Goal: Task Accomplishment & Management: Use online tool/utility

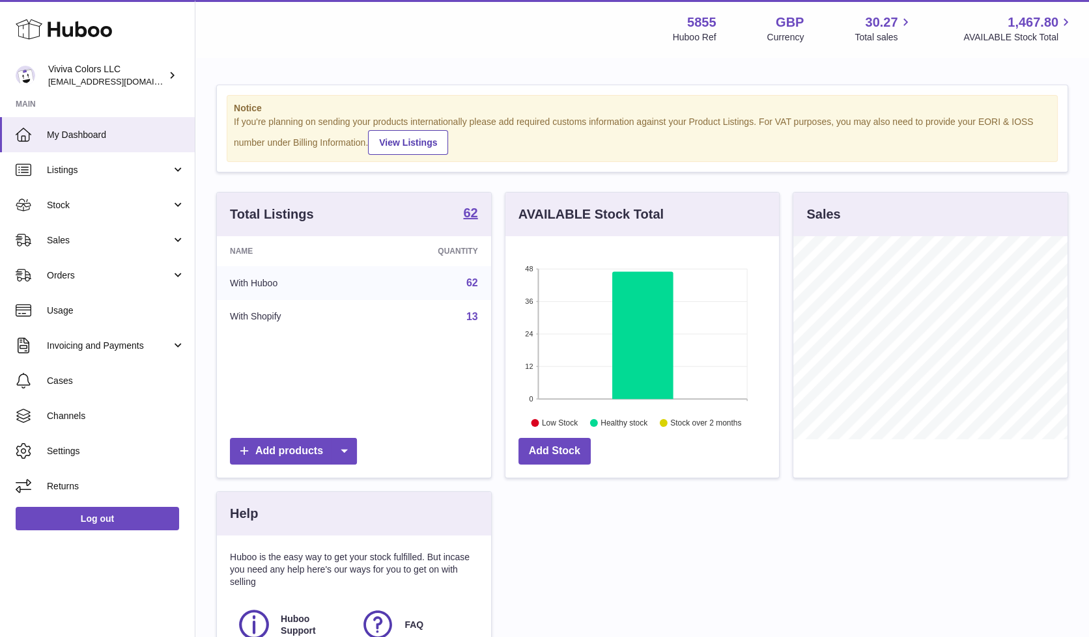
scroll to position [203, 273]
click at [36, 204] on link "Stock" at bounding box center [97, 205] width 195 height 35
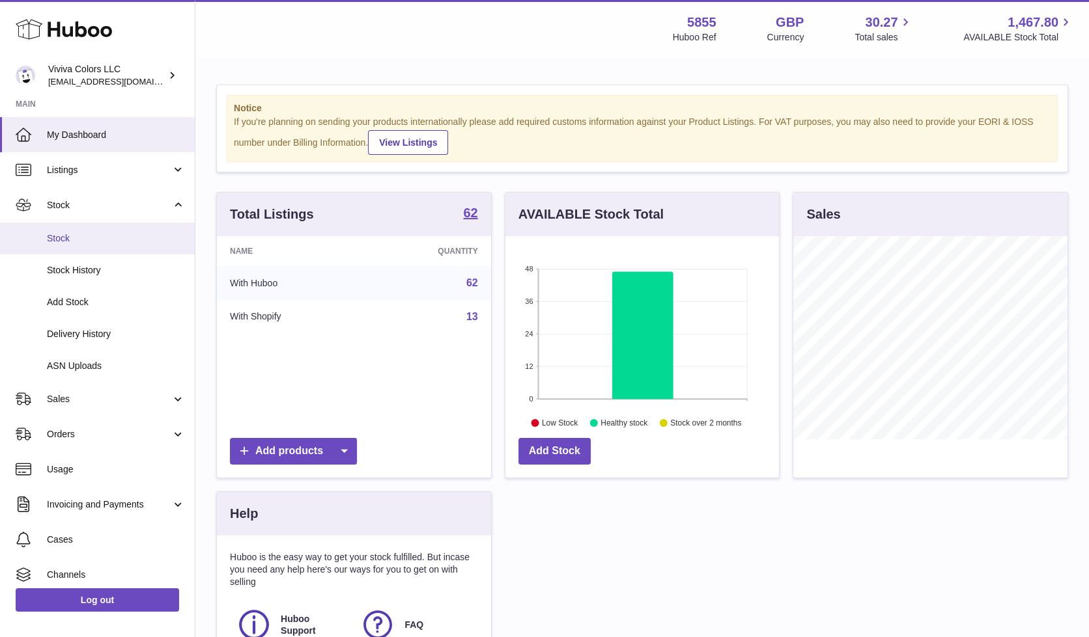
click at [126, 235] on span "Stock" at bounding box center [116, 238] width 138 height 12
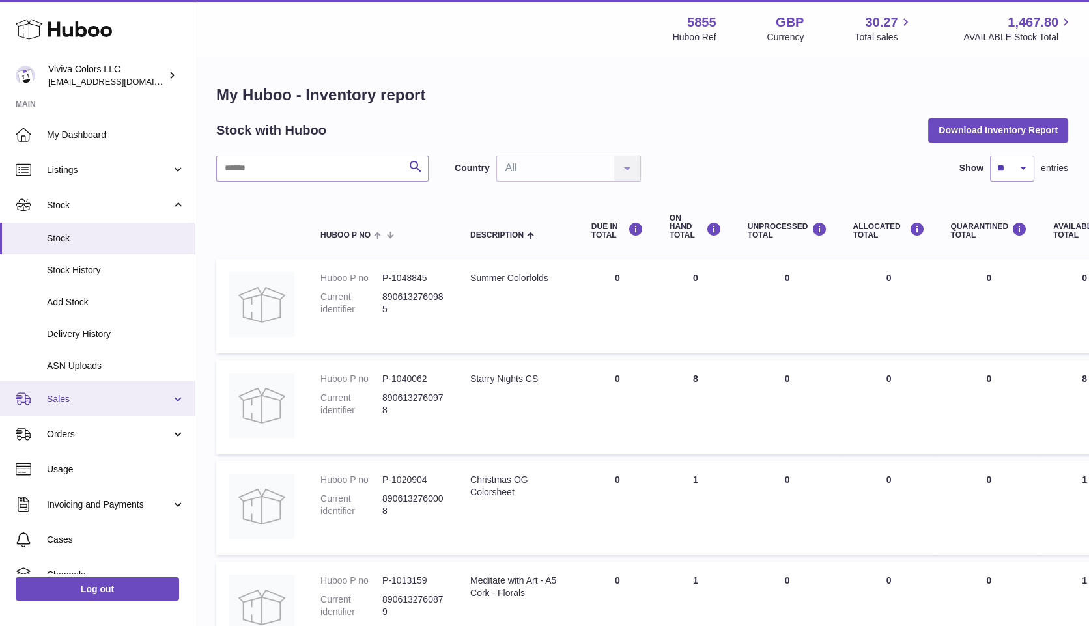
click at [91, 384] on link "Sales" at bounding box center [97, 399] width 195 height 35
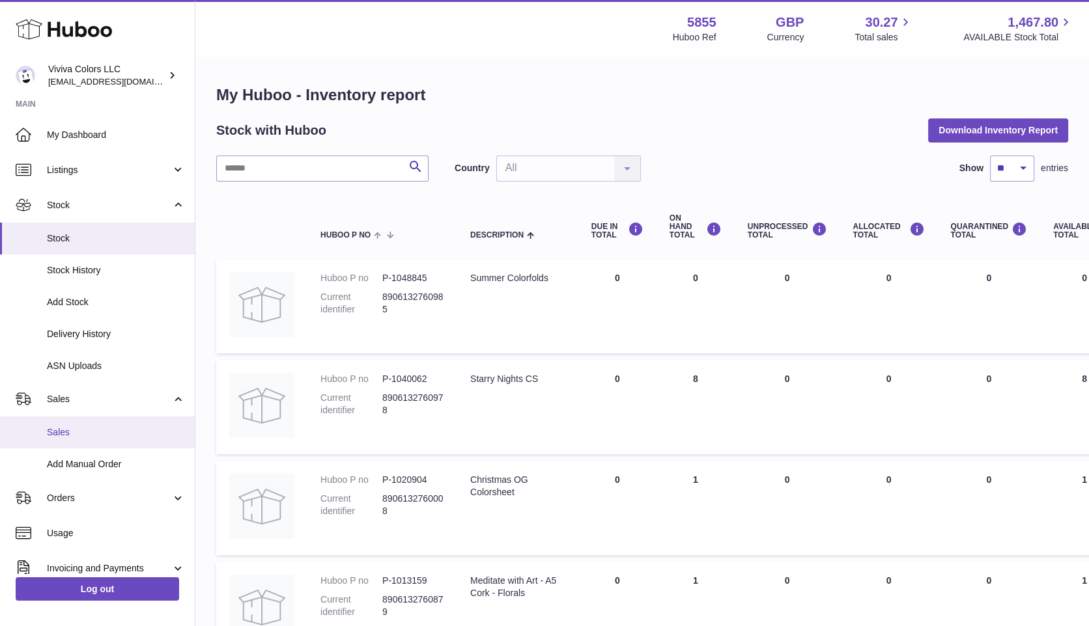
click at [111, 429] on span "Sales" at bounding box center [116, 432] width 138 height 12
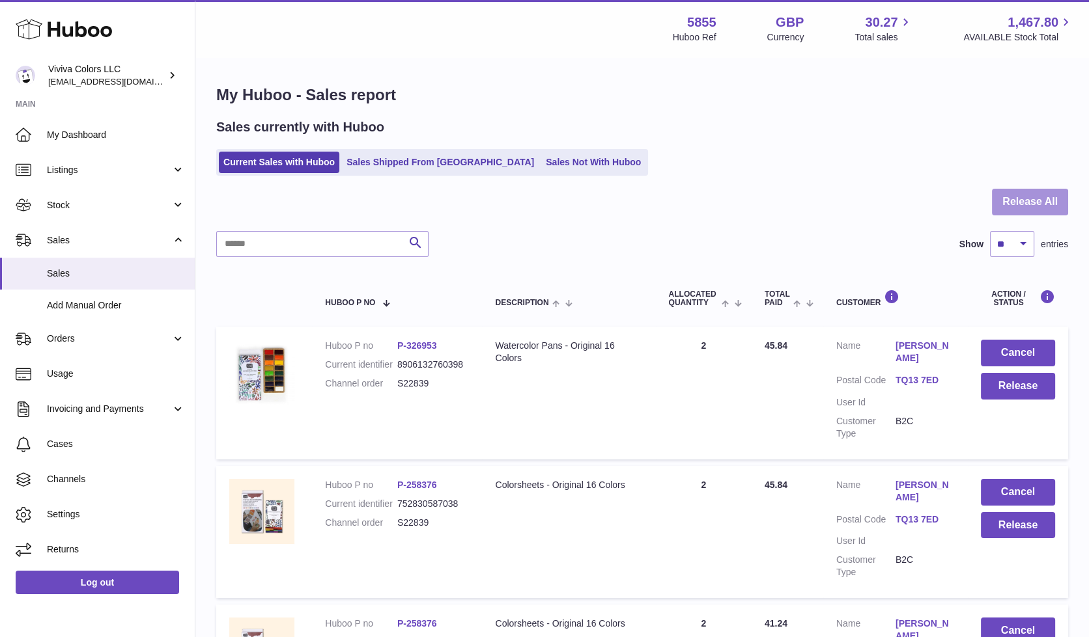
click at [1034, 200] on button "Release All" at bounding box center [1030, 202] width 76 height 27
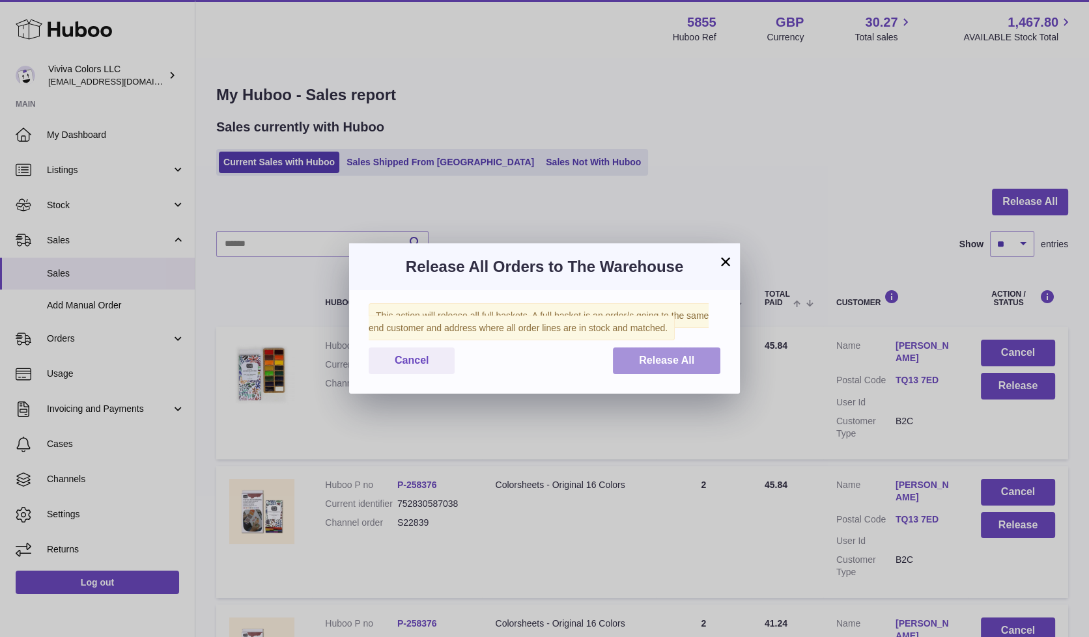
click at [623, 358] on button "Release All" at bounding box center [666, 361] width 107 height 27
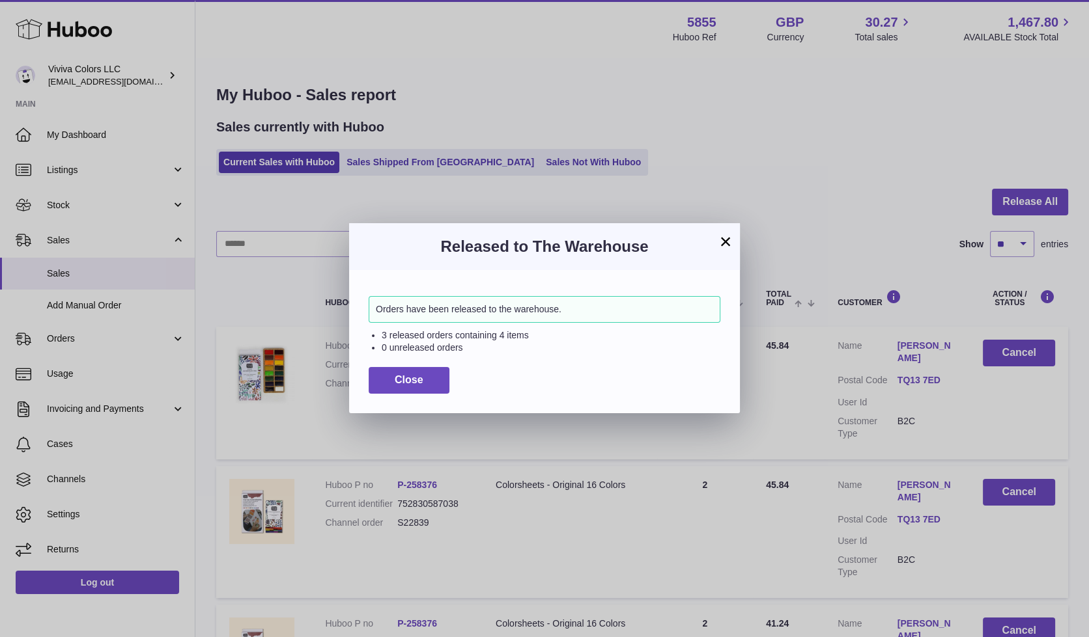
click at [723, 240] on button "×" at bounding box center [726, 242] width 16 height 16
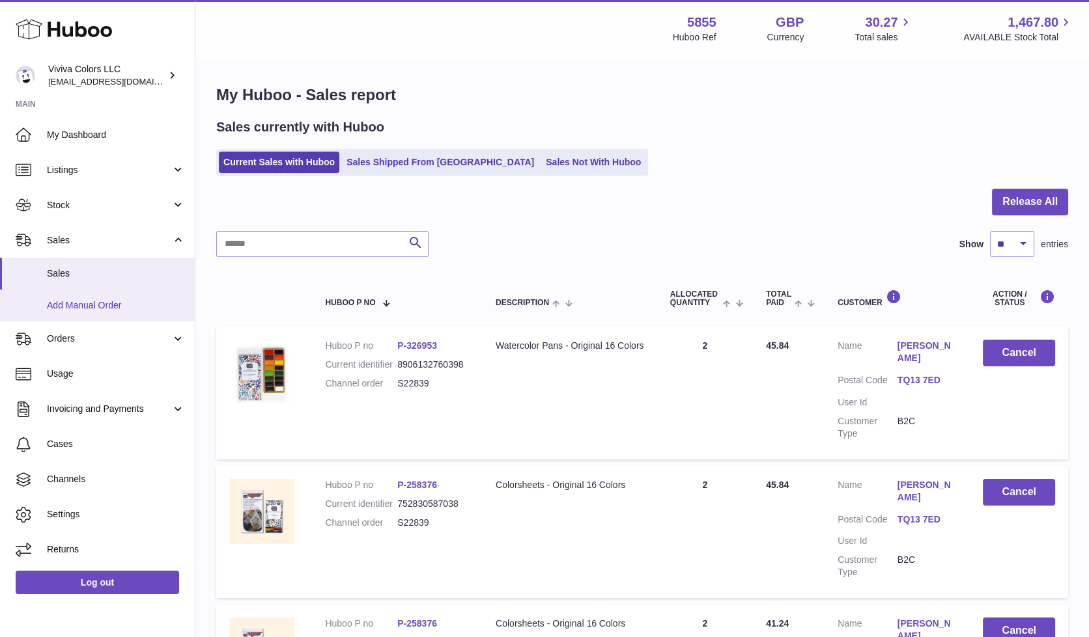
click at [55, 300] on span "Add Manual Order" at bounding box center [116, 306] width 138 height 12
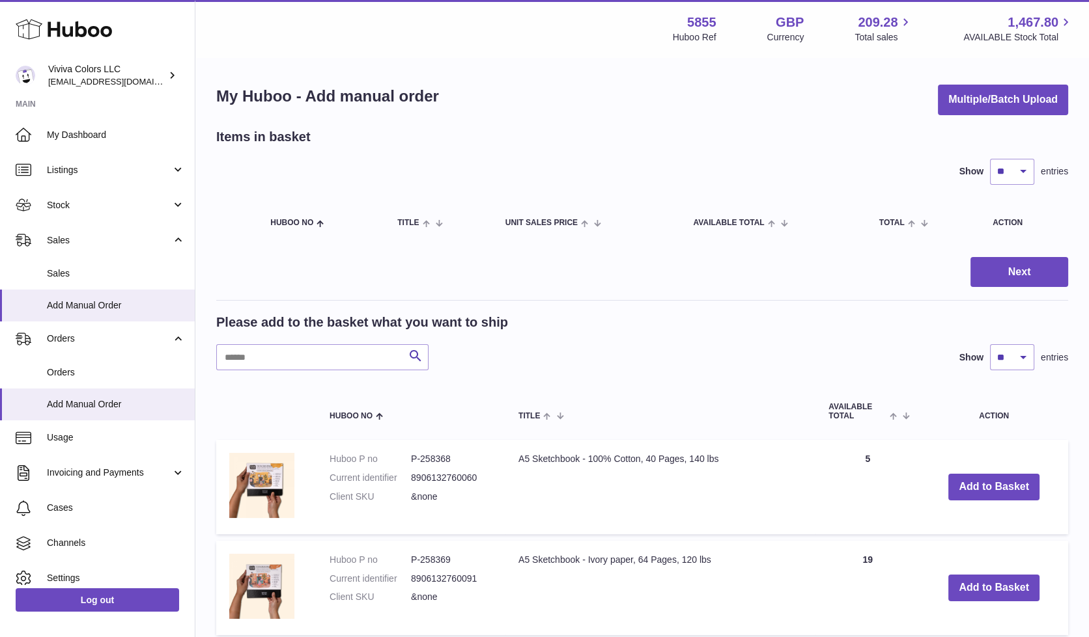
click at [595, 10] on div "Menu Huboo 5855 Huboo Ref GBP Currency 209.28 Total sales 1,467.80 AVAILABLE St…" at bounding box center [641, 28] width 893 height 57
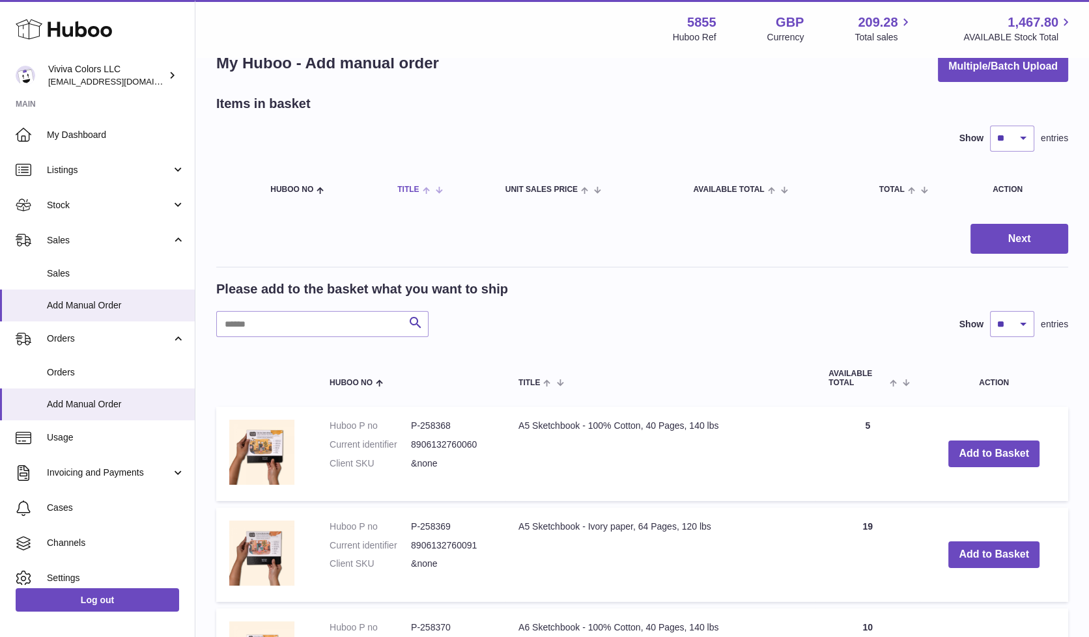
scroll to position [5, 0]
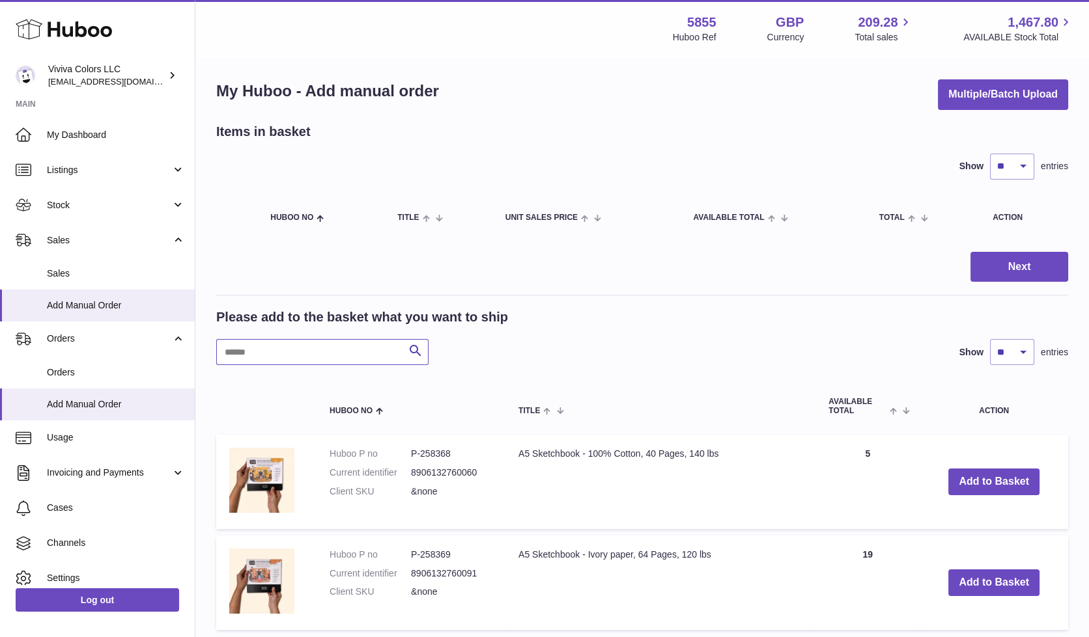
click at [358, 345] on input "text" at bounding box center [322, 352] width 212 height 26
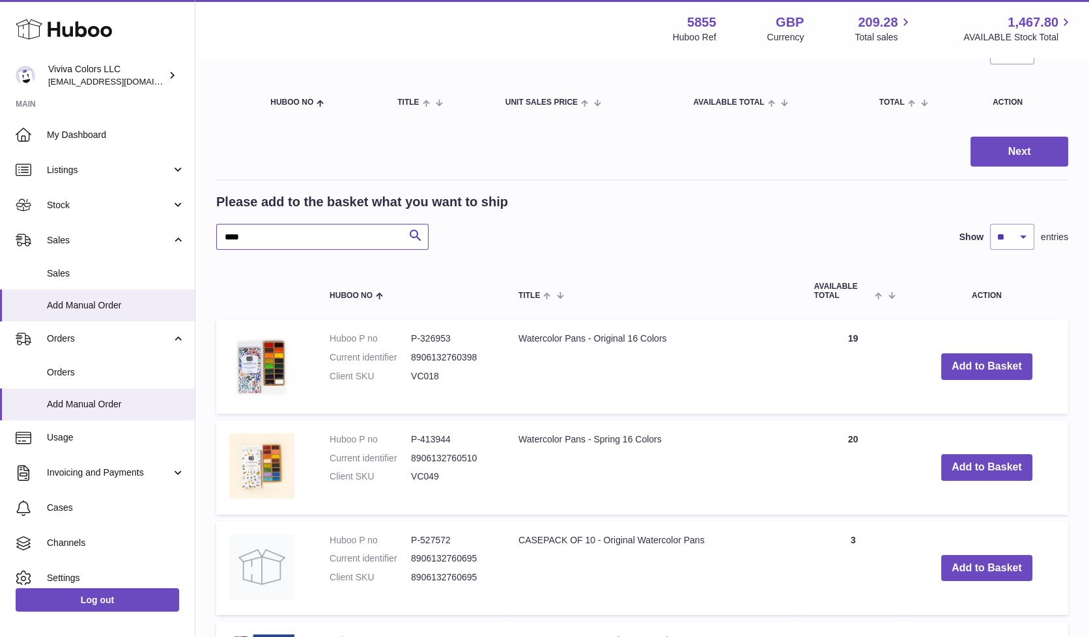
scroll to position [121, 0]
type input "****"
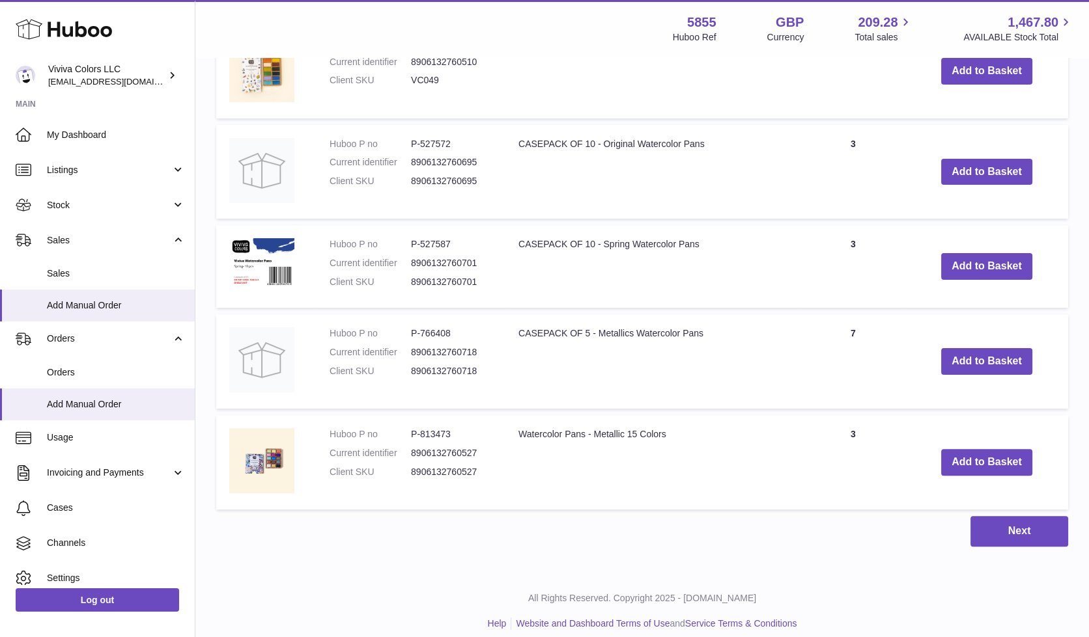
scroll to position [525, 0]
